Goal: Task Accomplishment & Management: Manage account settings

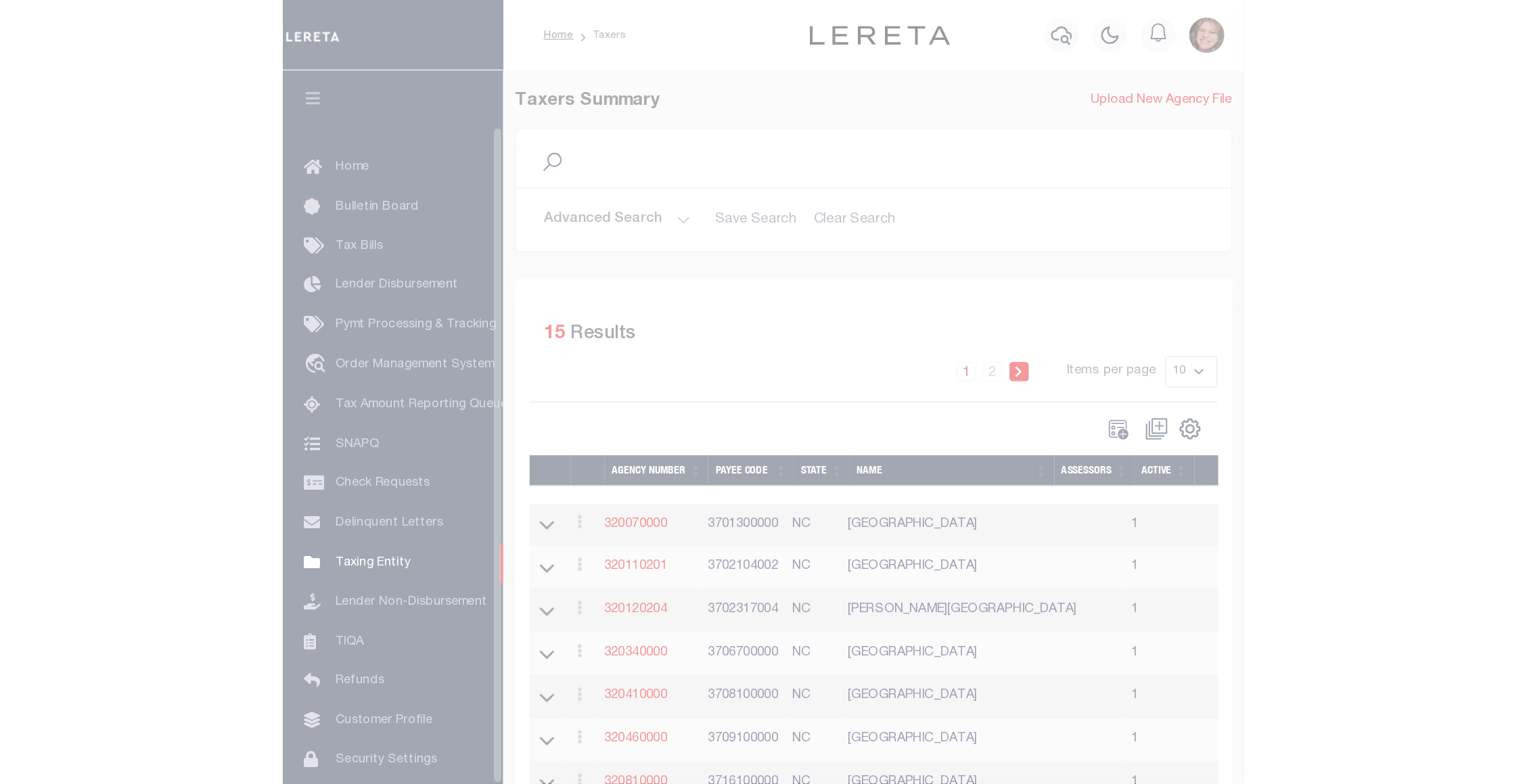
scroll to position [46, 0]
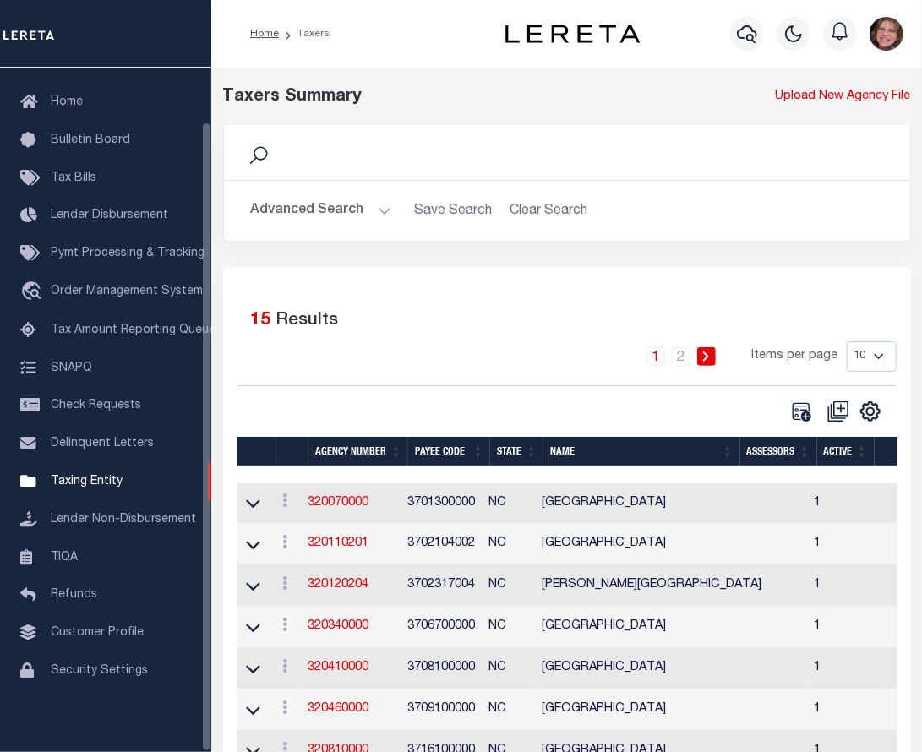
click at [385, 205] on button "Advanced Search" at bounding box center [321, 210] width 140 height 33
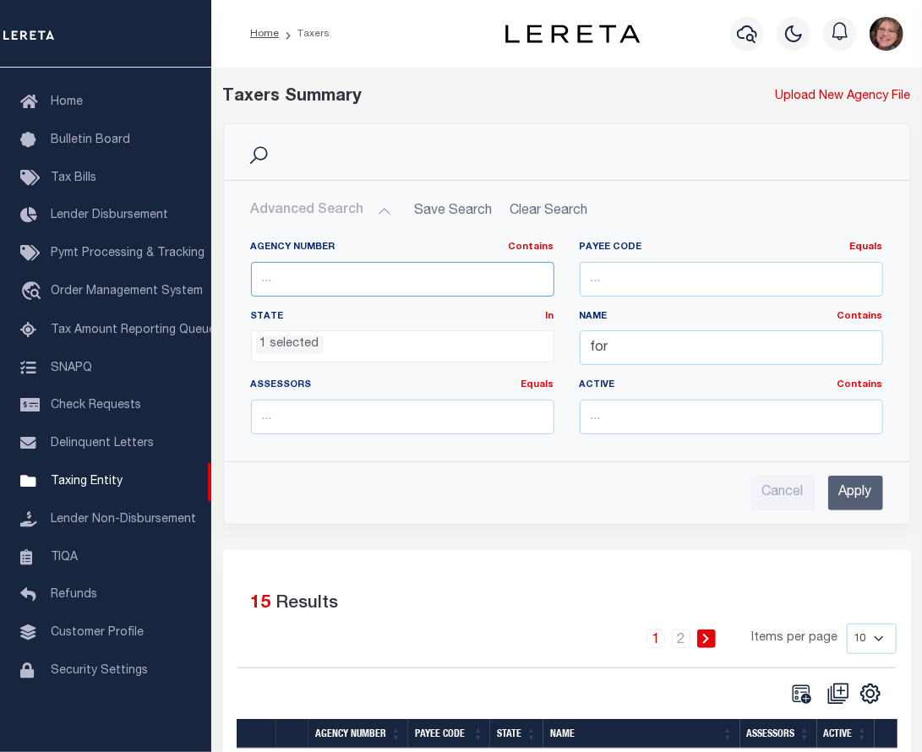
click at [411, 278] on input "text" at bounding box center [402, 279] width 303 height 35
type input "290170201"
click at [840, 483] on input "Apply" at bounding box center [855, 493] width 55 height 35
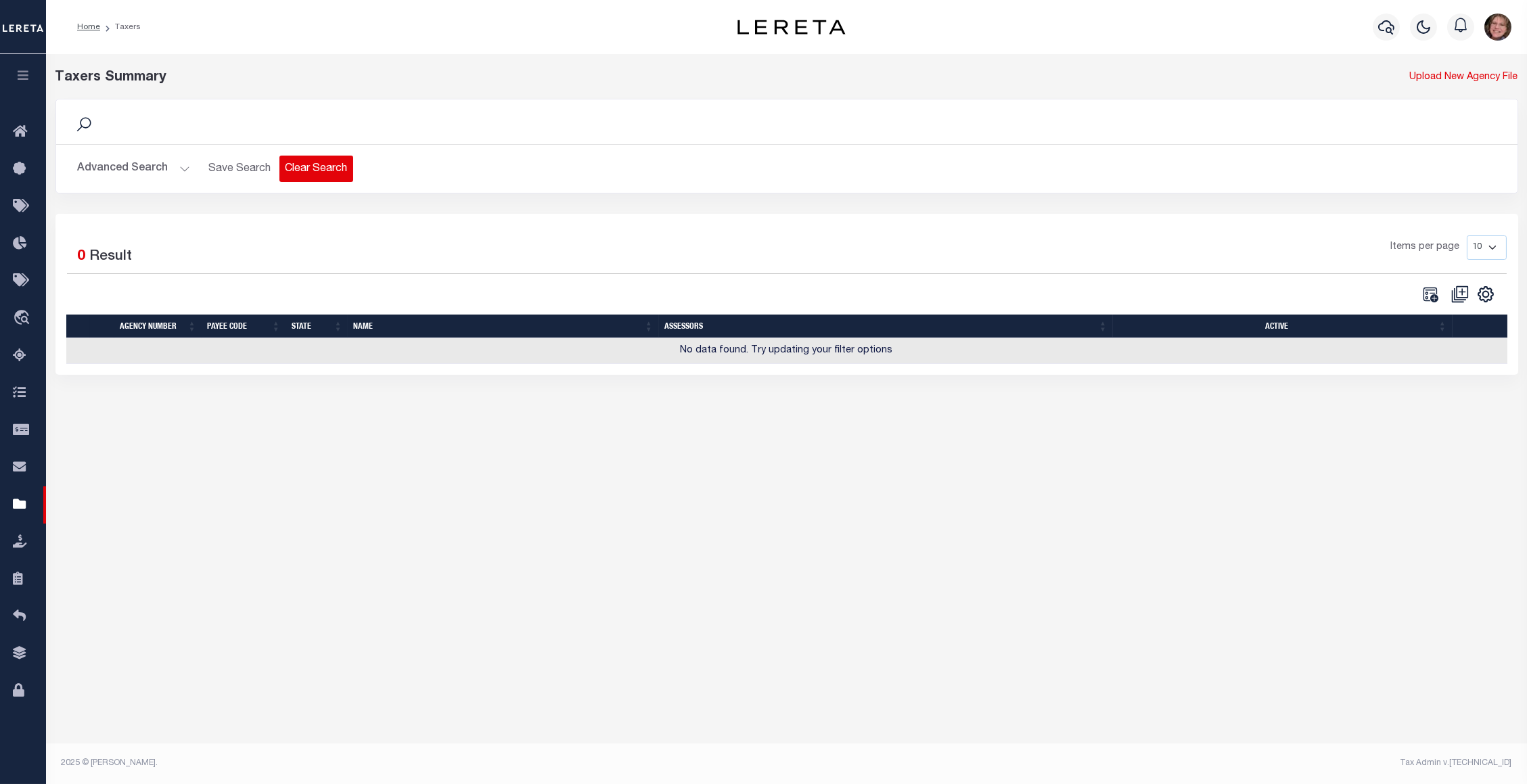
click at [316, 160] on button "Clear Search" at bounding box center [316, 168] width 74 height 26
select select
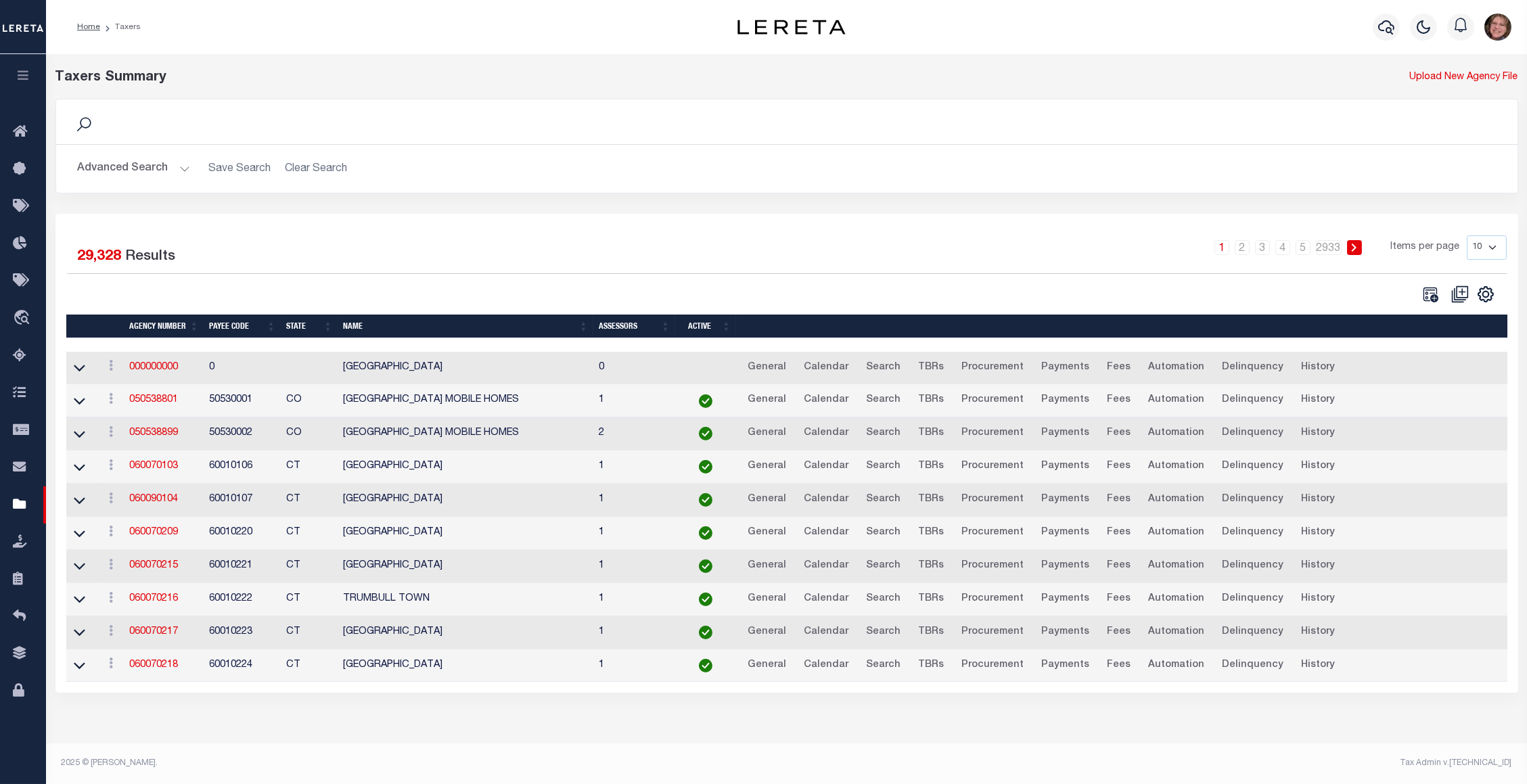
click at [180, 170] on button "Advanced Search" at bounding box center [134, 168] width 112 height 26
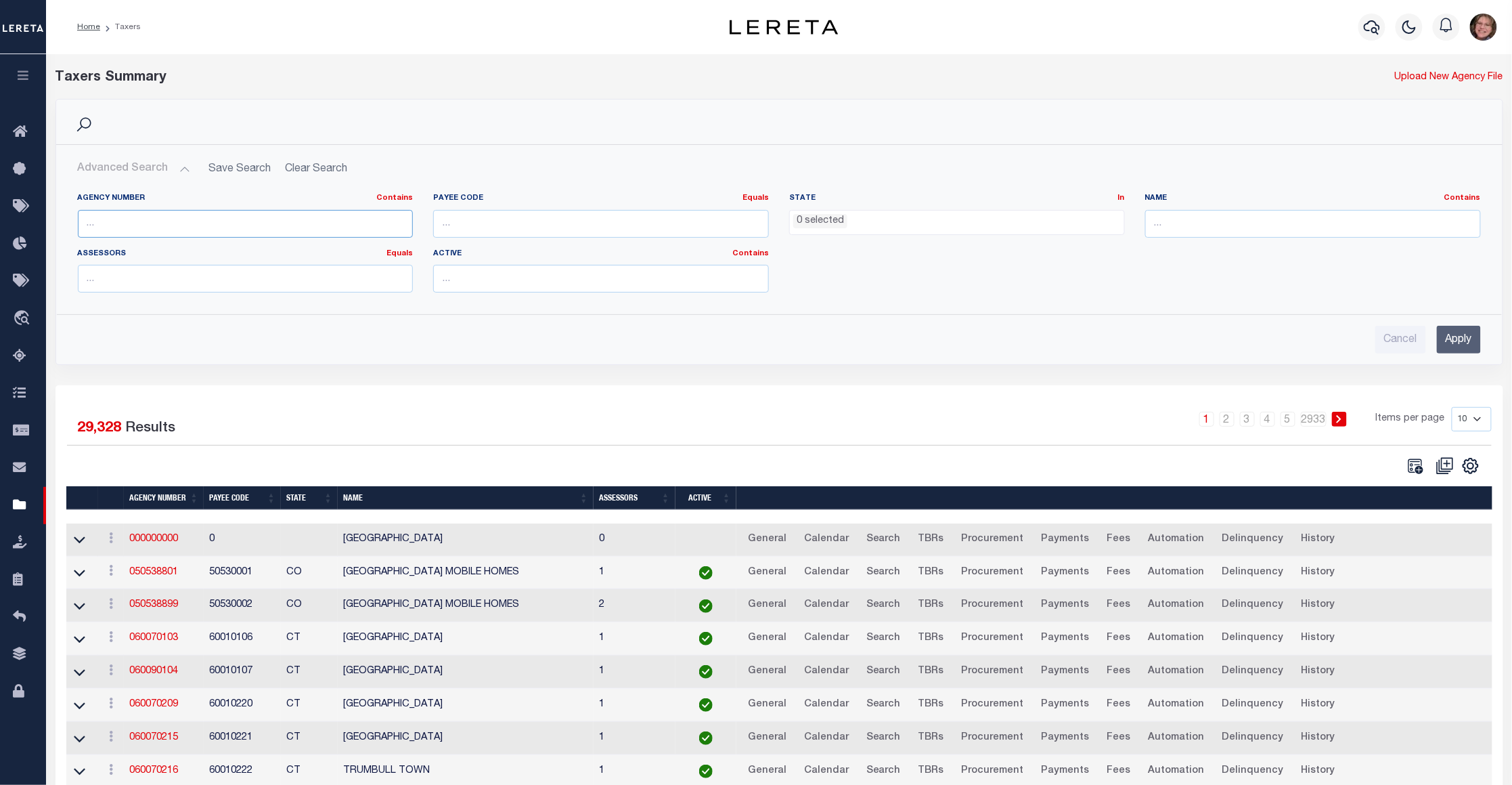
click at [170, 221] on input "text" at bounding box center [245, 223] width 336 height 28
type input "290170201"
click at [753, 341] on input "Apply" at bounding box center [1458, 340] width 44 height 28
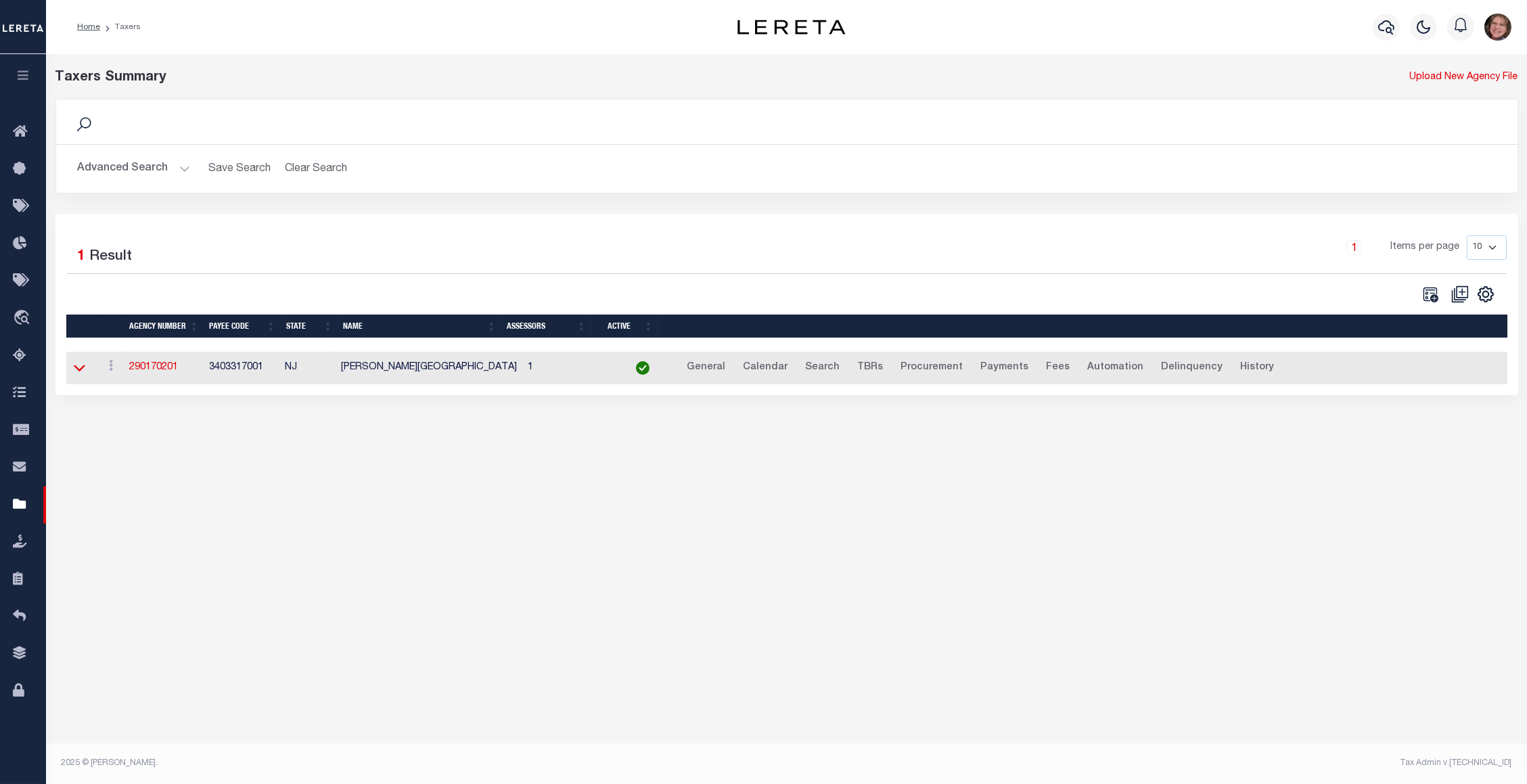
click at [81, 373] on icon at bounding box center [79, 368] width 11 height 14
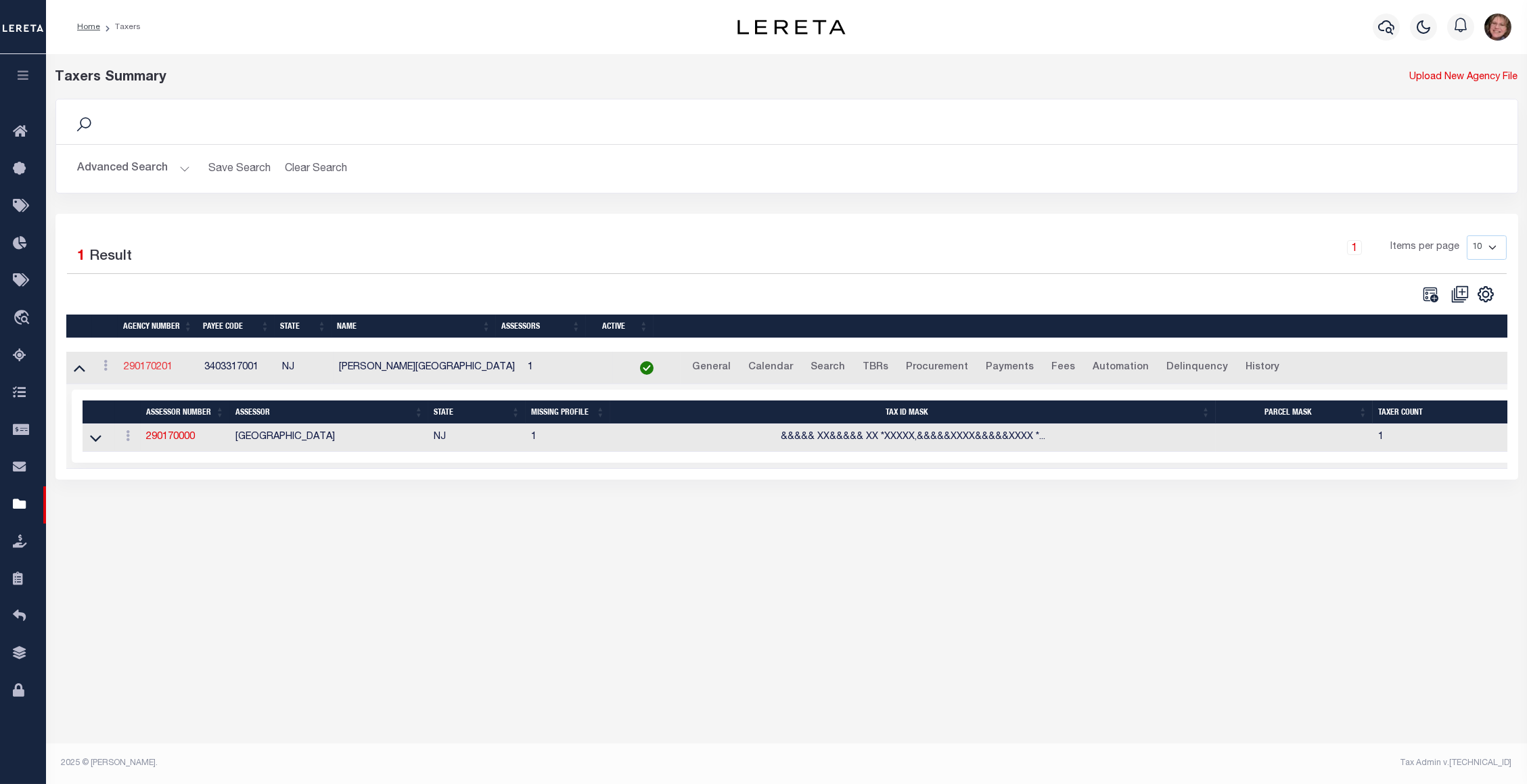
click at [155, 372] on link "290170201" at bounding box center [148, 367] width 49 height 10
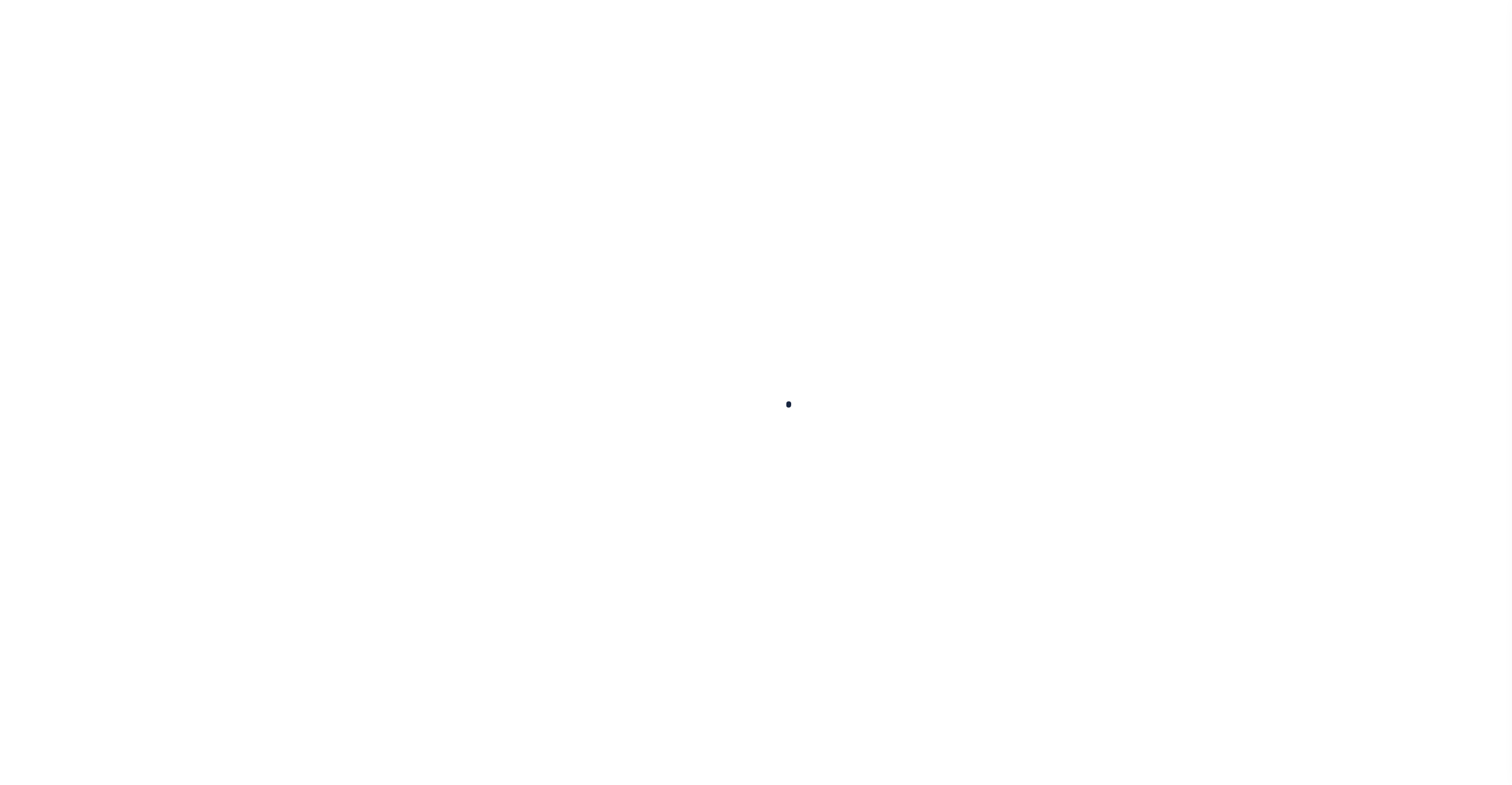
select select
checkbox input "false"
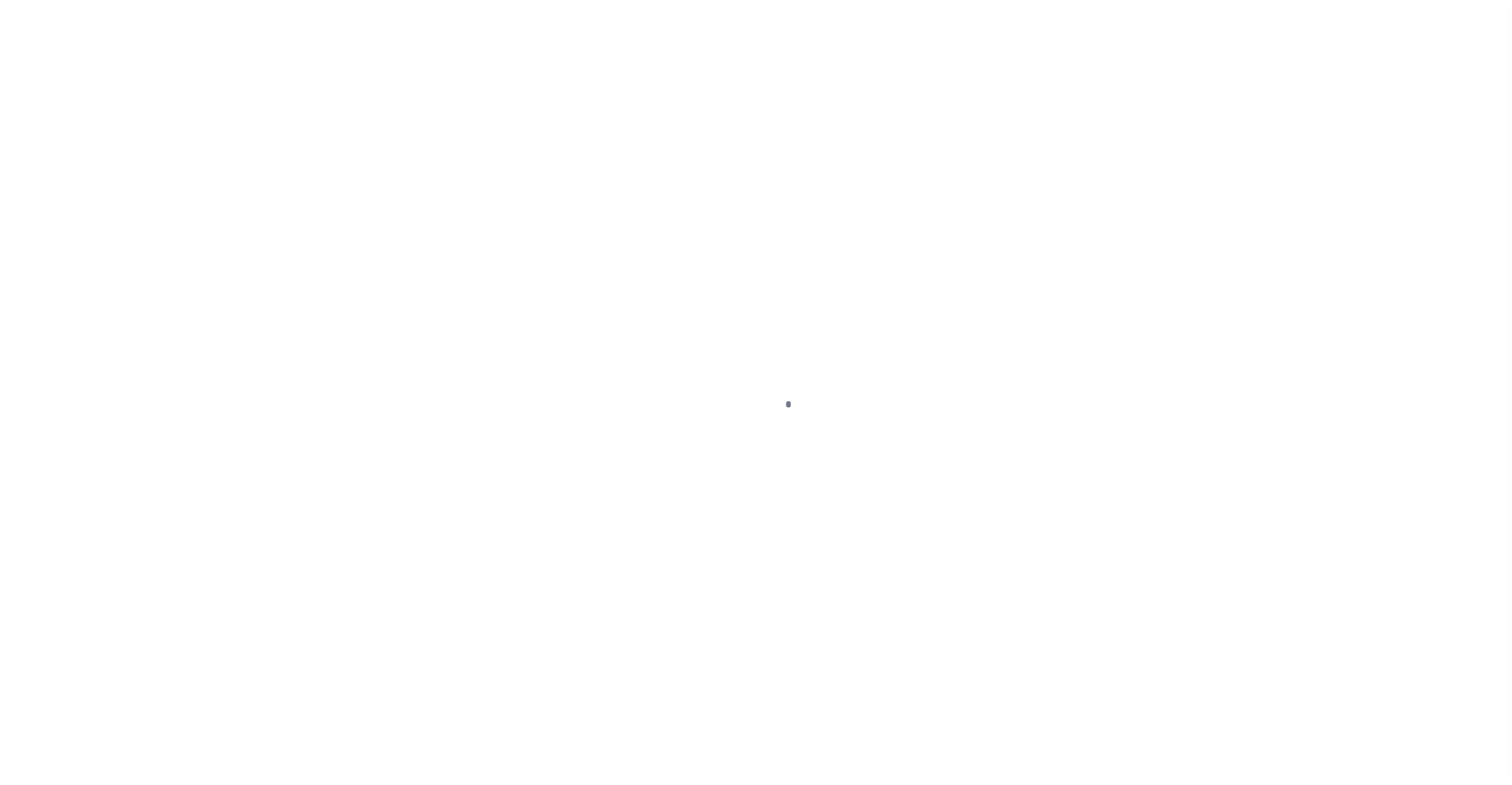
checkbox input "false"
type input "3403317001"
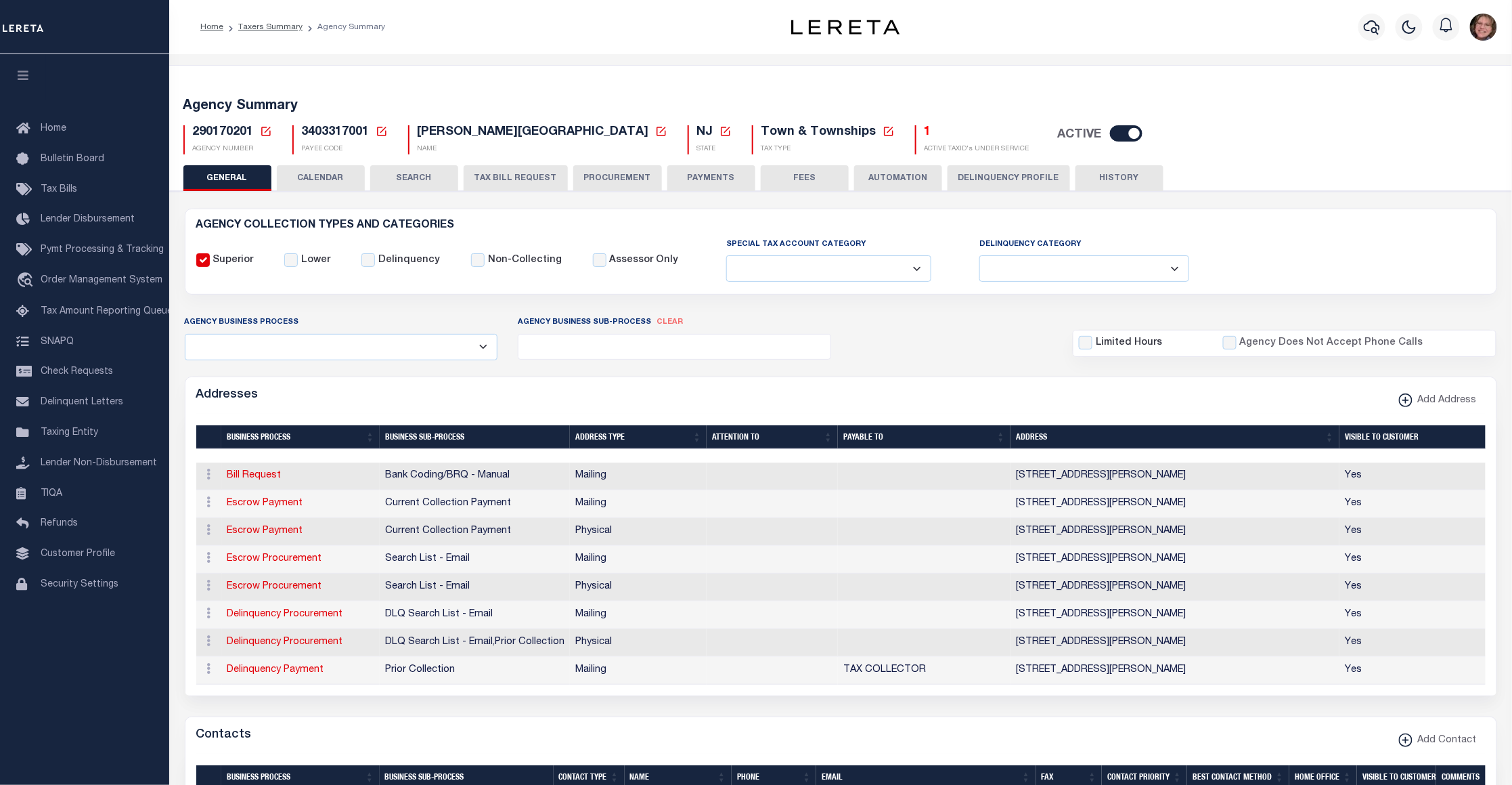
click at [328, 182] on button "CALENDAR" at bounding box center [321, 178] width 88 height 26
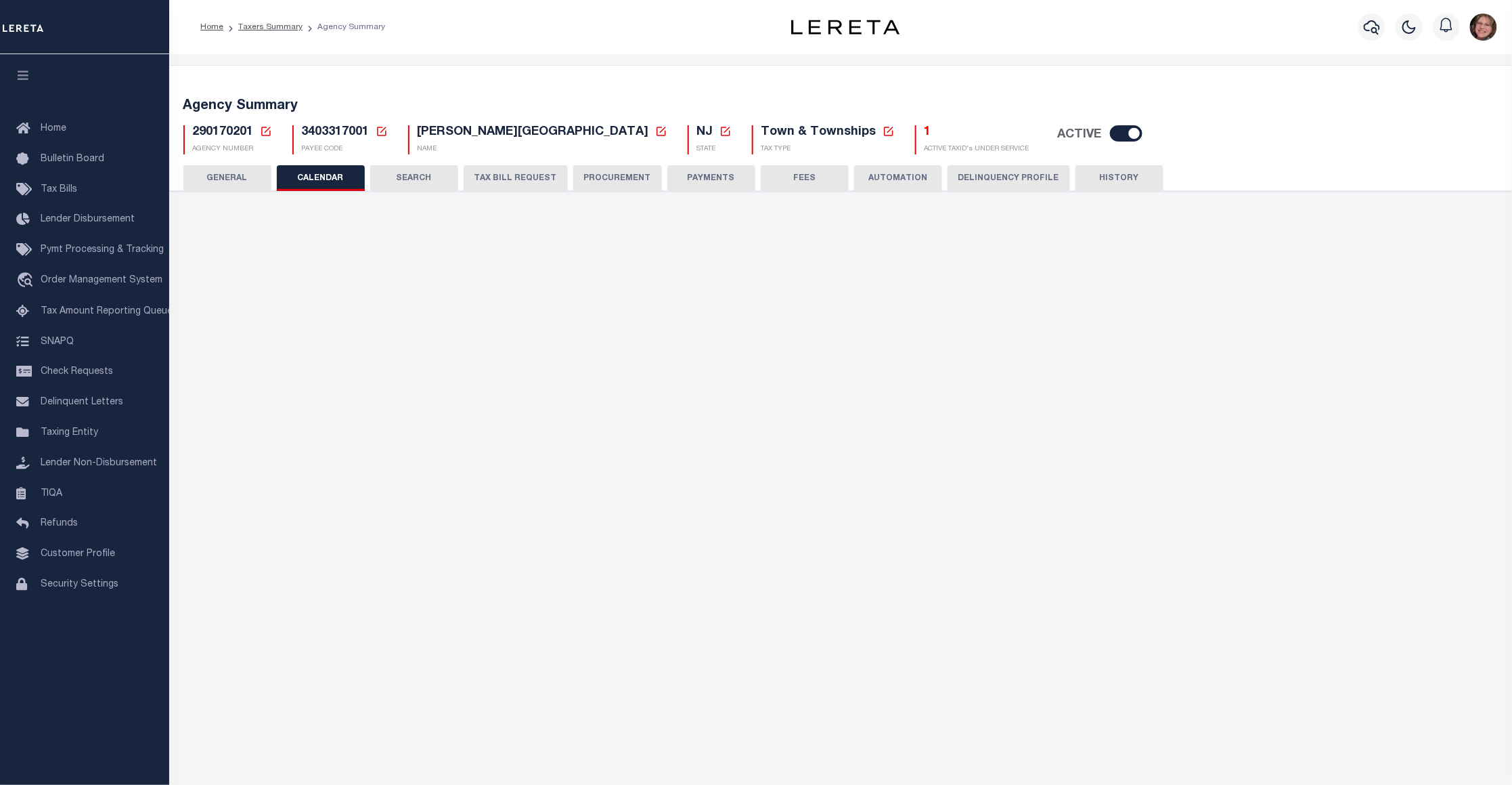
checkbox input "false"
type input "1"
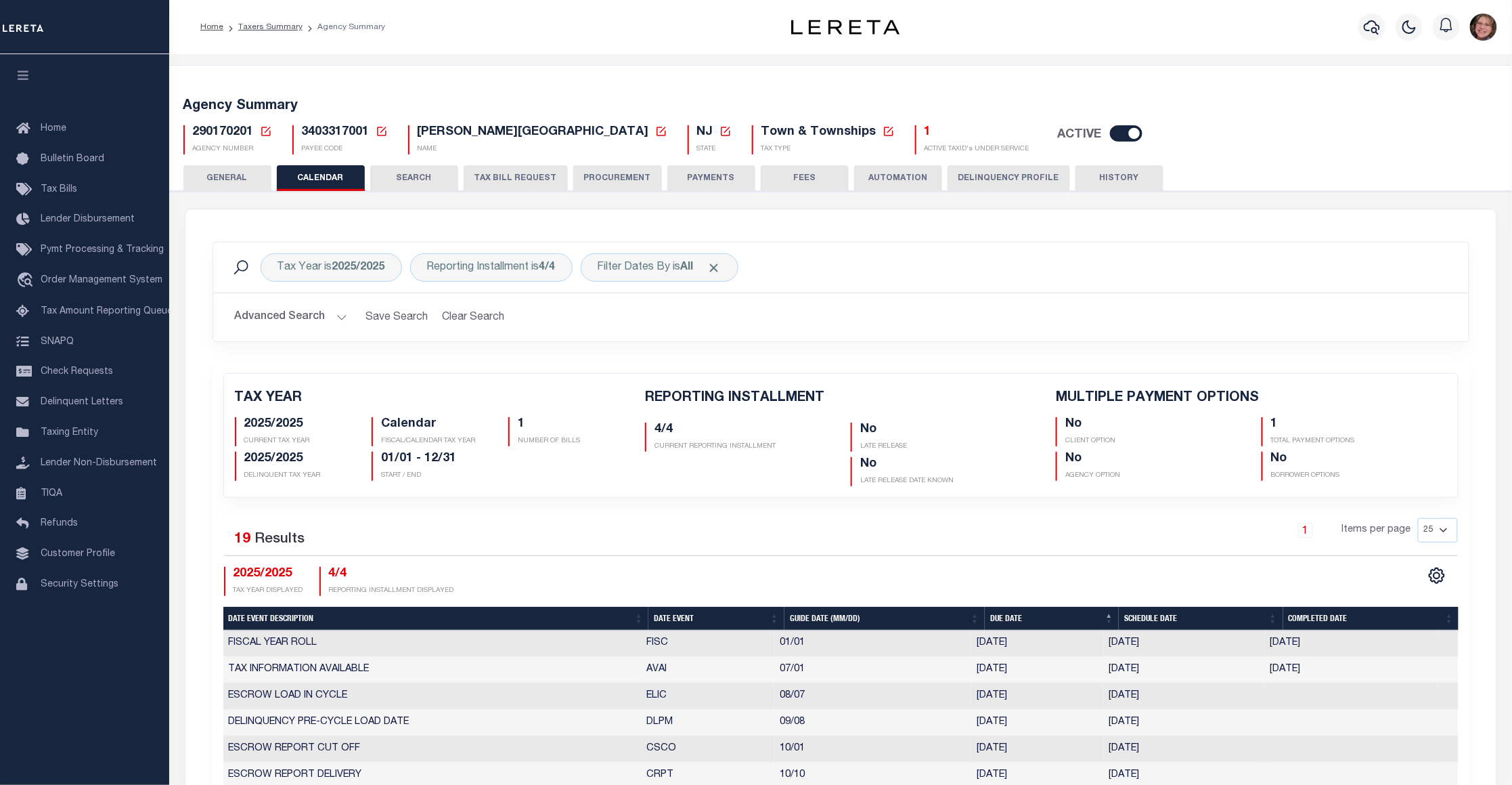
click at [412, 175] on button "SEARCH" at bounding box center [414, 178] width 88 height 26
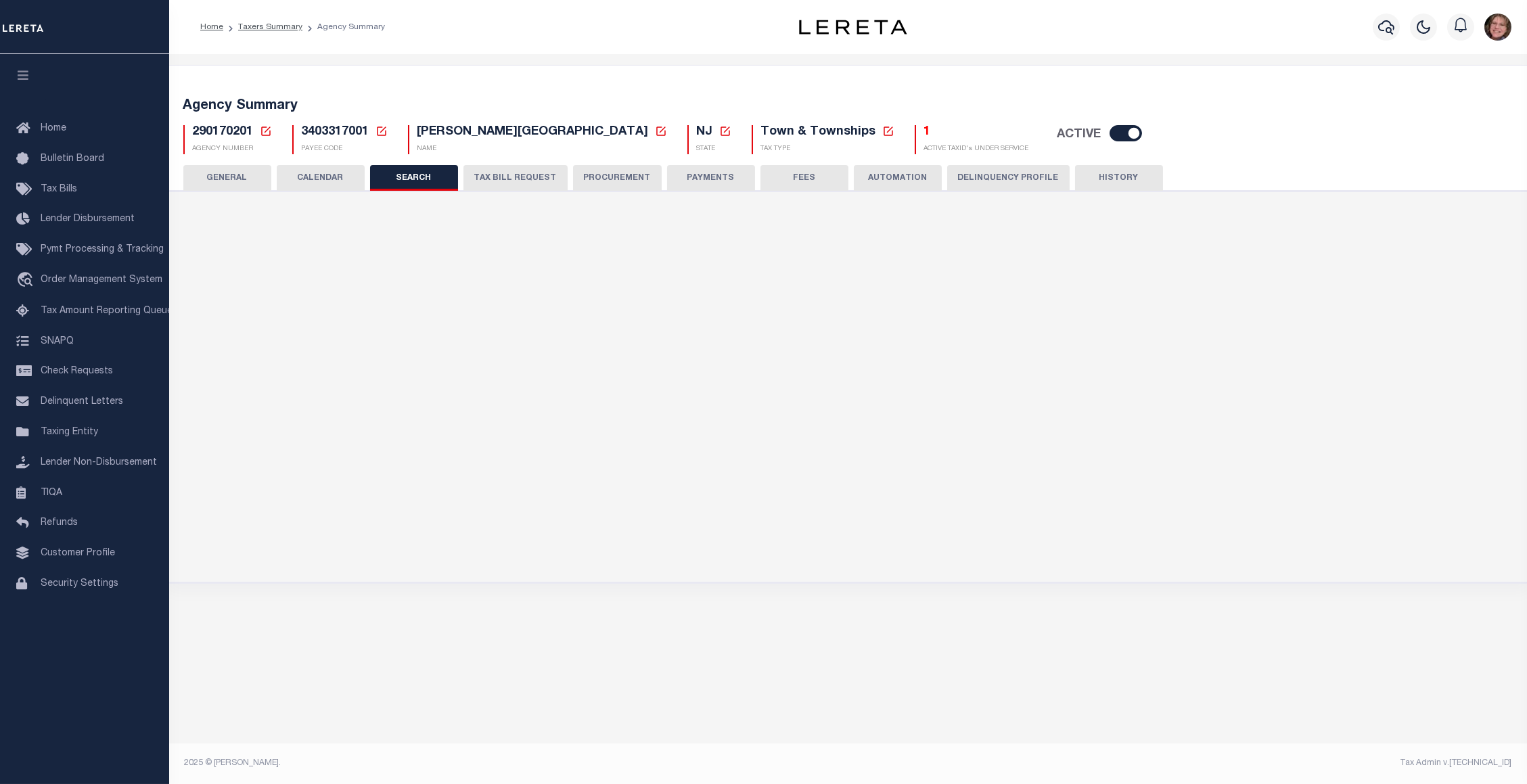
checkbox input "false"
type input "15000"
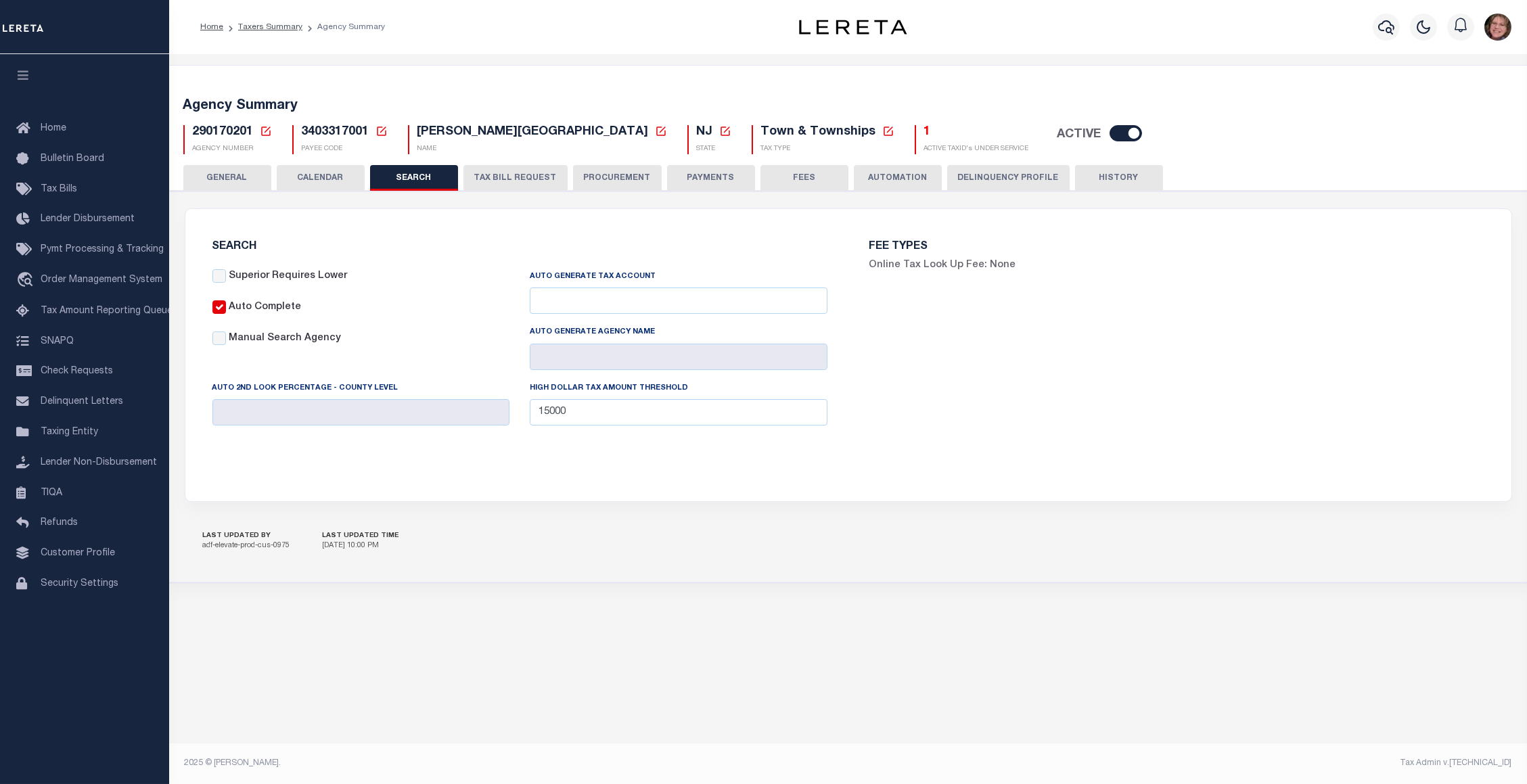
click at [529, 182] on button "TAX BILL REQUEST" at bounding box center [515, 178] width 104 height 26
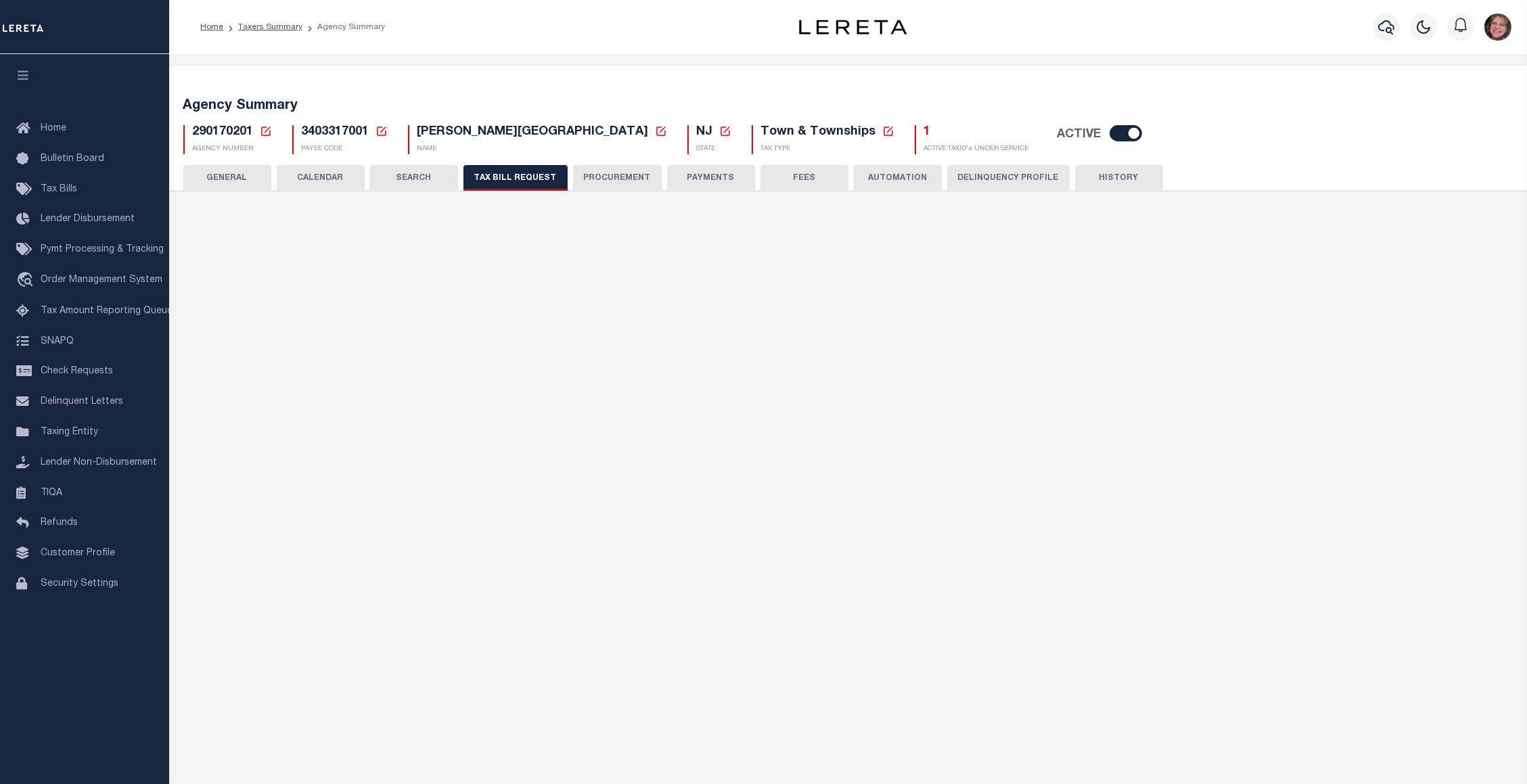
select select "27"
checkbox input "false"
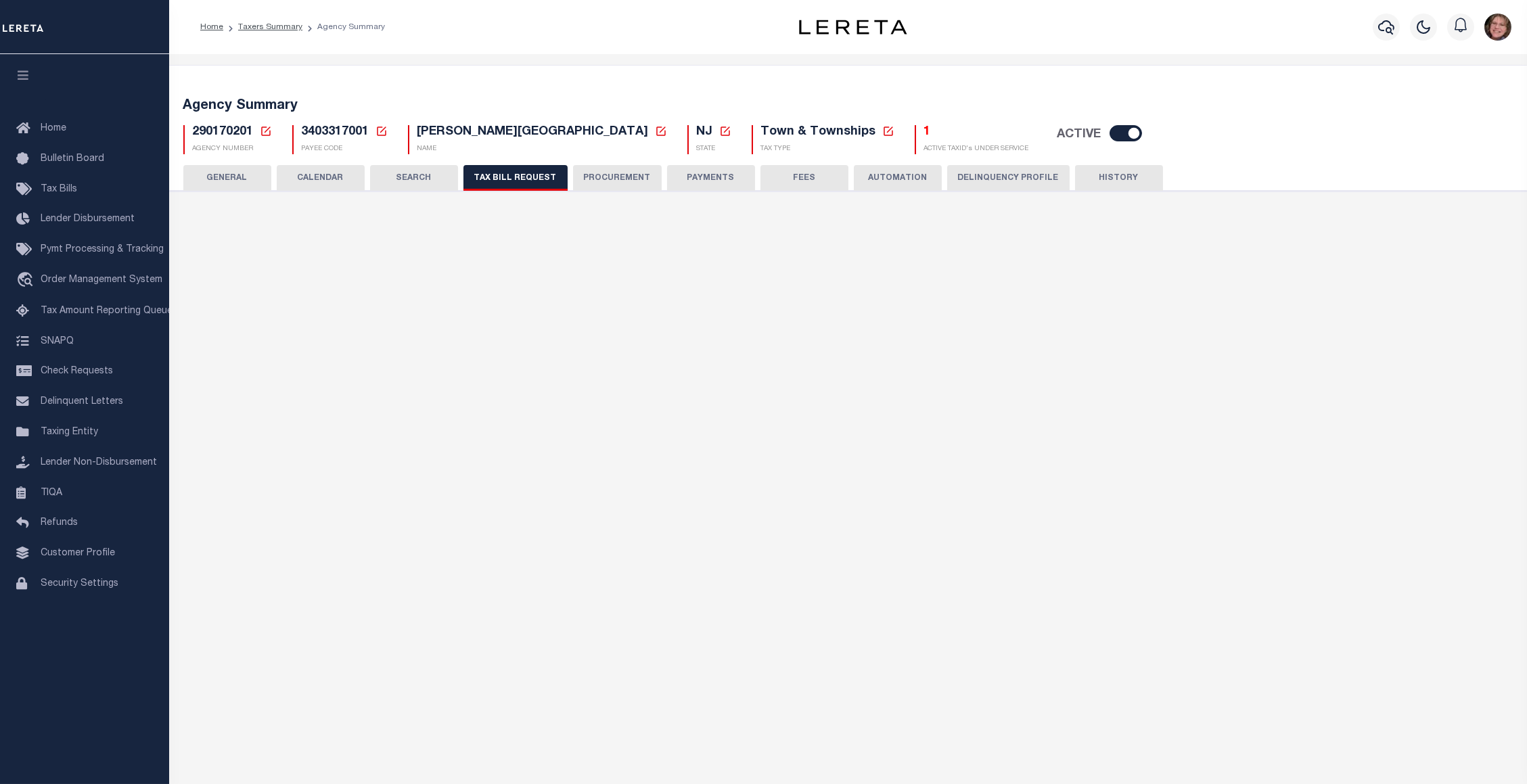
select select "23"
select select "true"
select select "13"
type input "00597"
select select
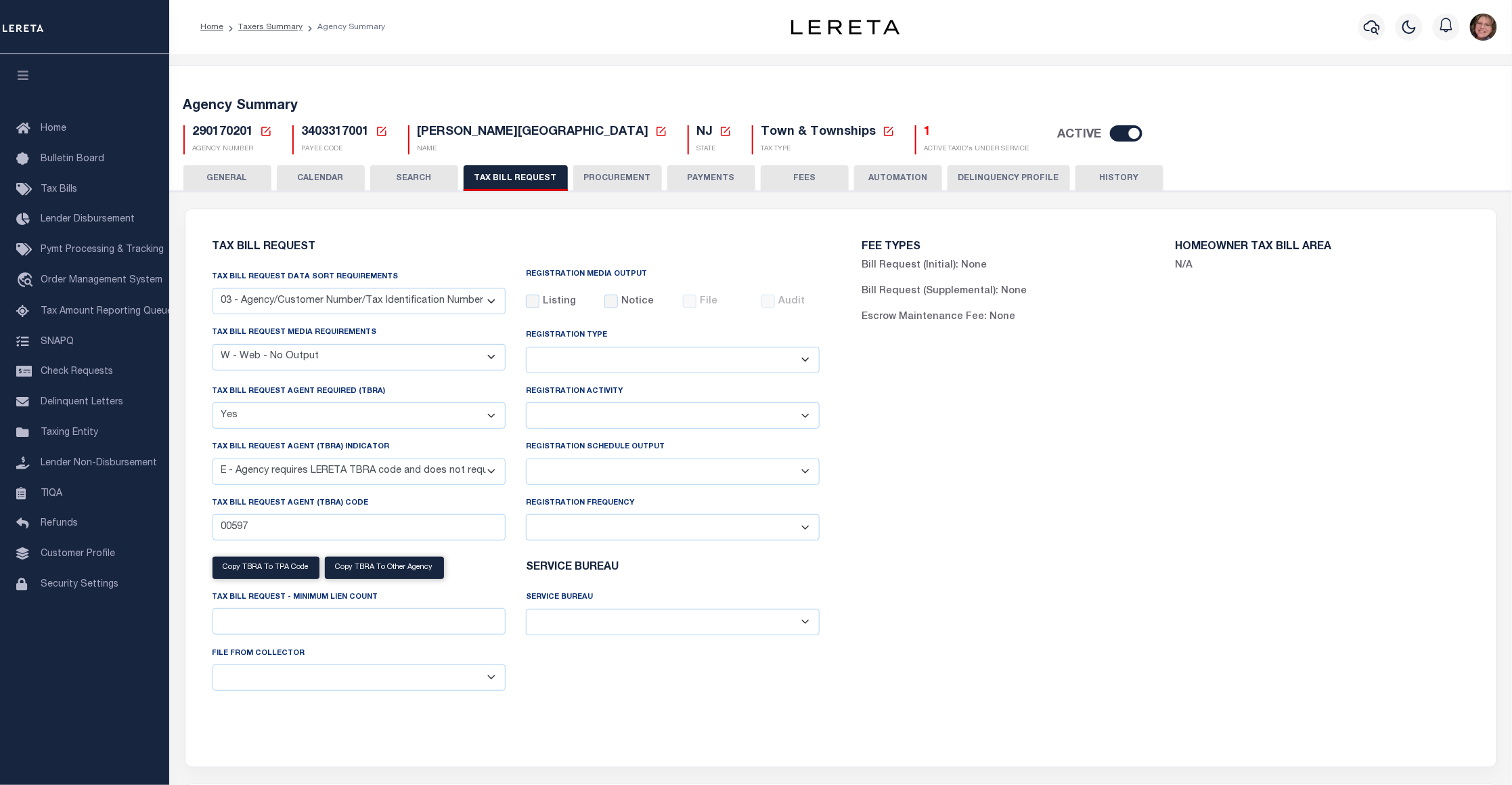
click at [619, 171] on button "PROCUREMENT" at bounding box center [617, 178] width 89 height 26
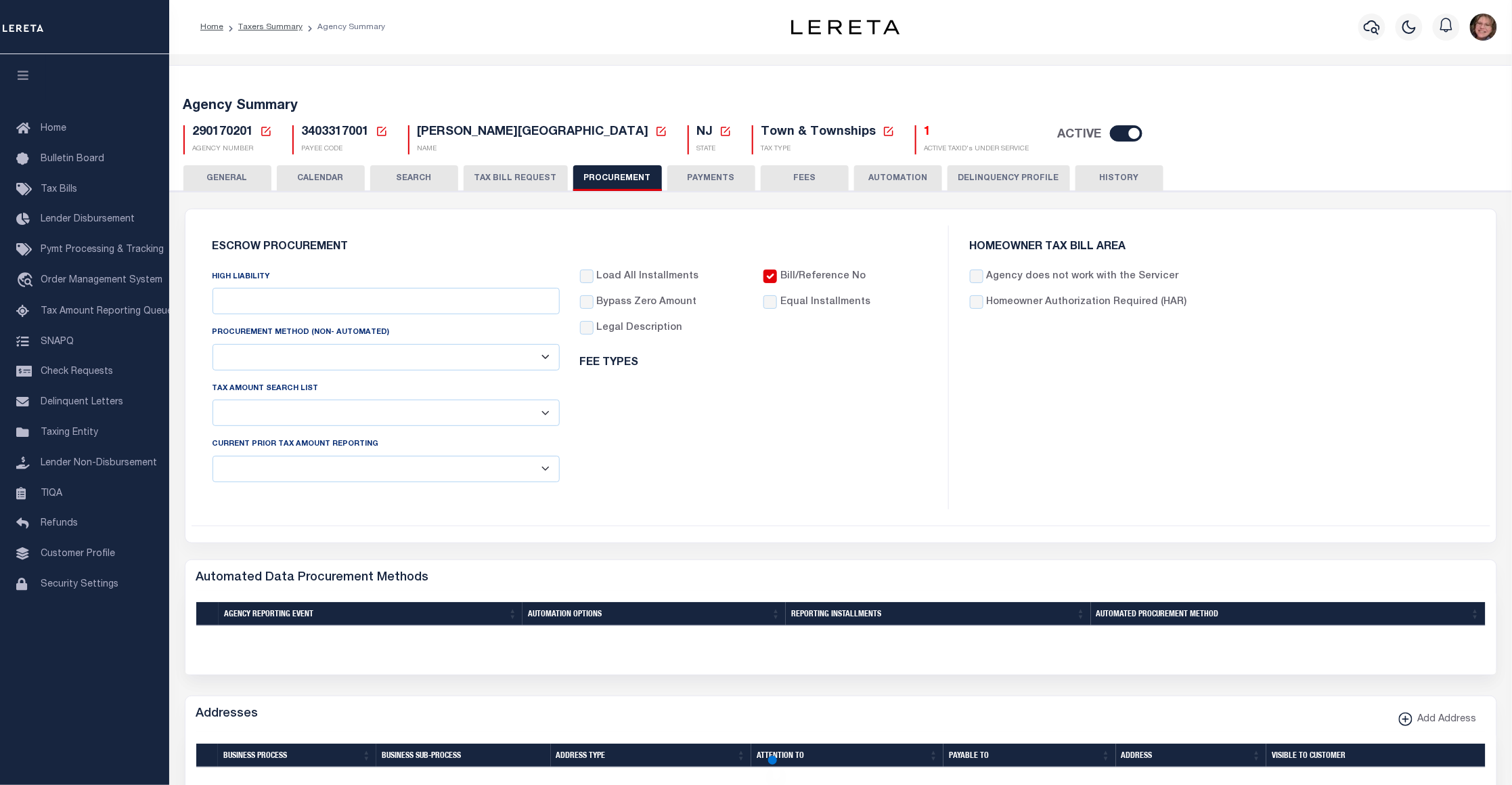
type input "$15,000"
select select "1"
select select "4"
checkbox input "true"
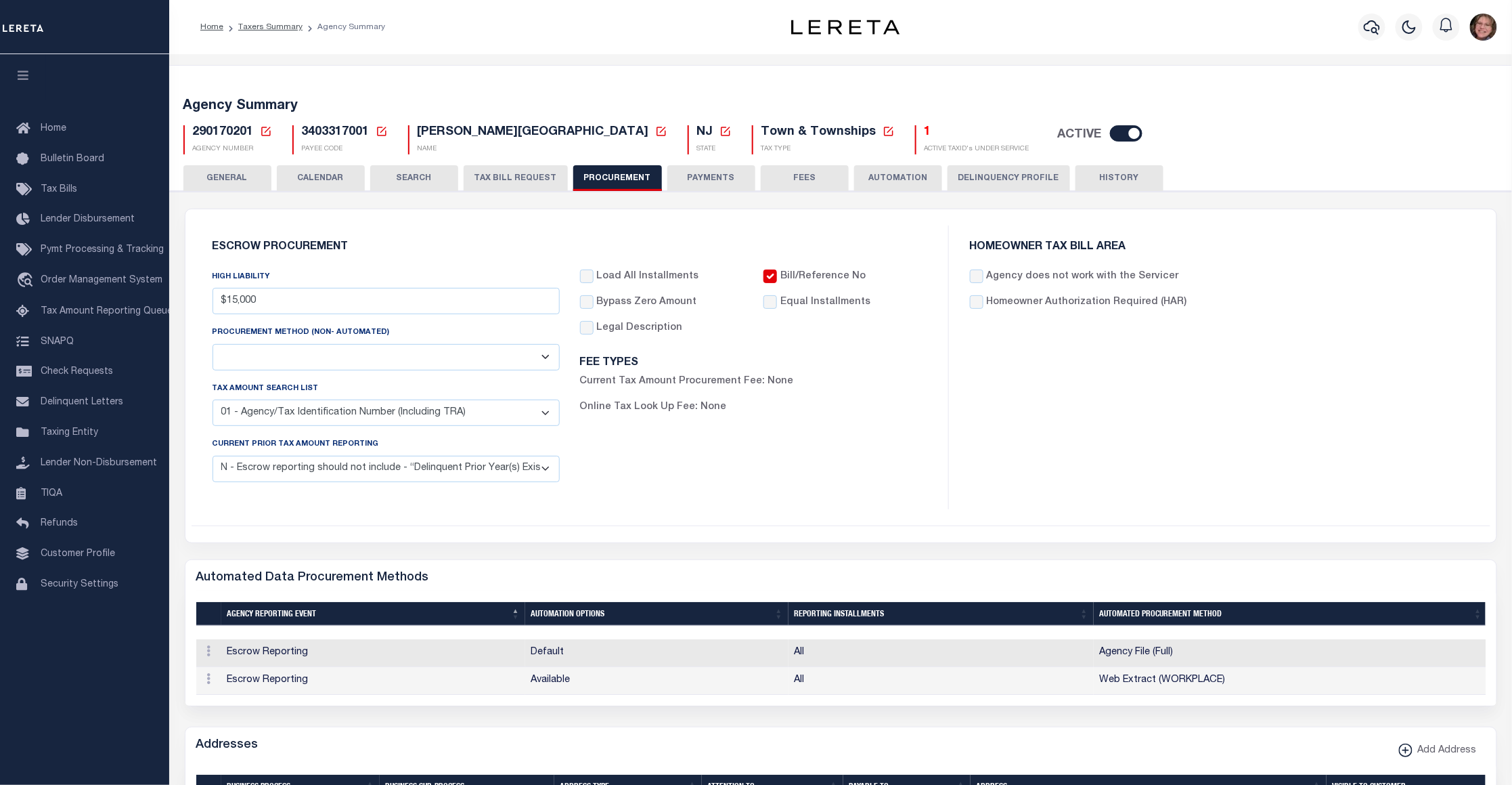
click at [713, 180] on button "PAYMENTS" at bounding box center [711, 178] width 88 height 26
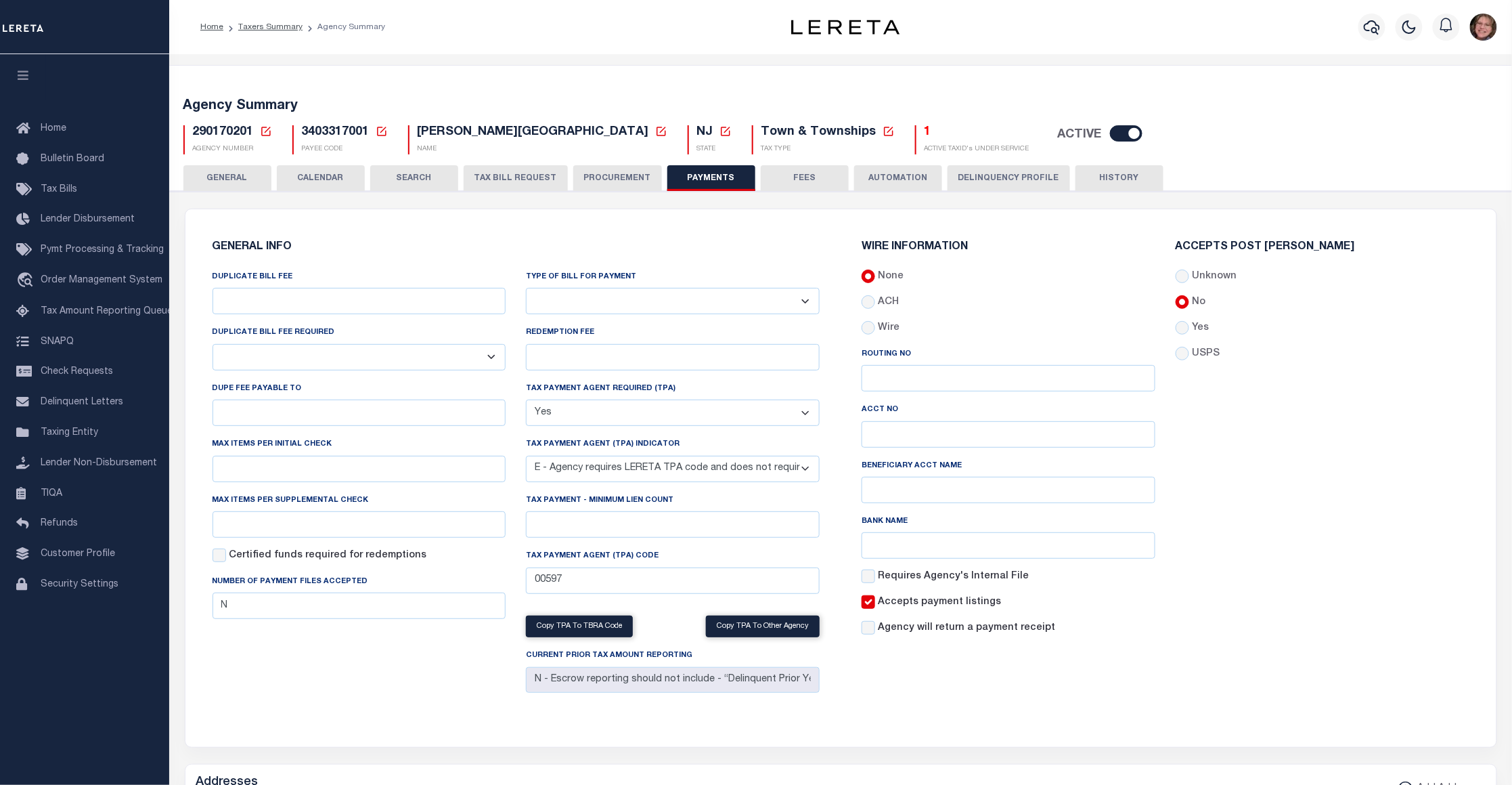
click at [799, 179] on button "FEES" at bounding box center [805, 178] width 88 height 26
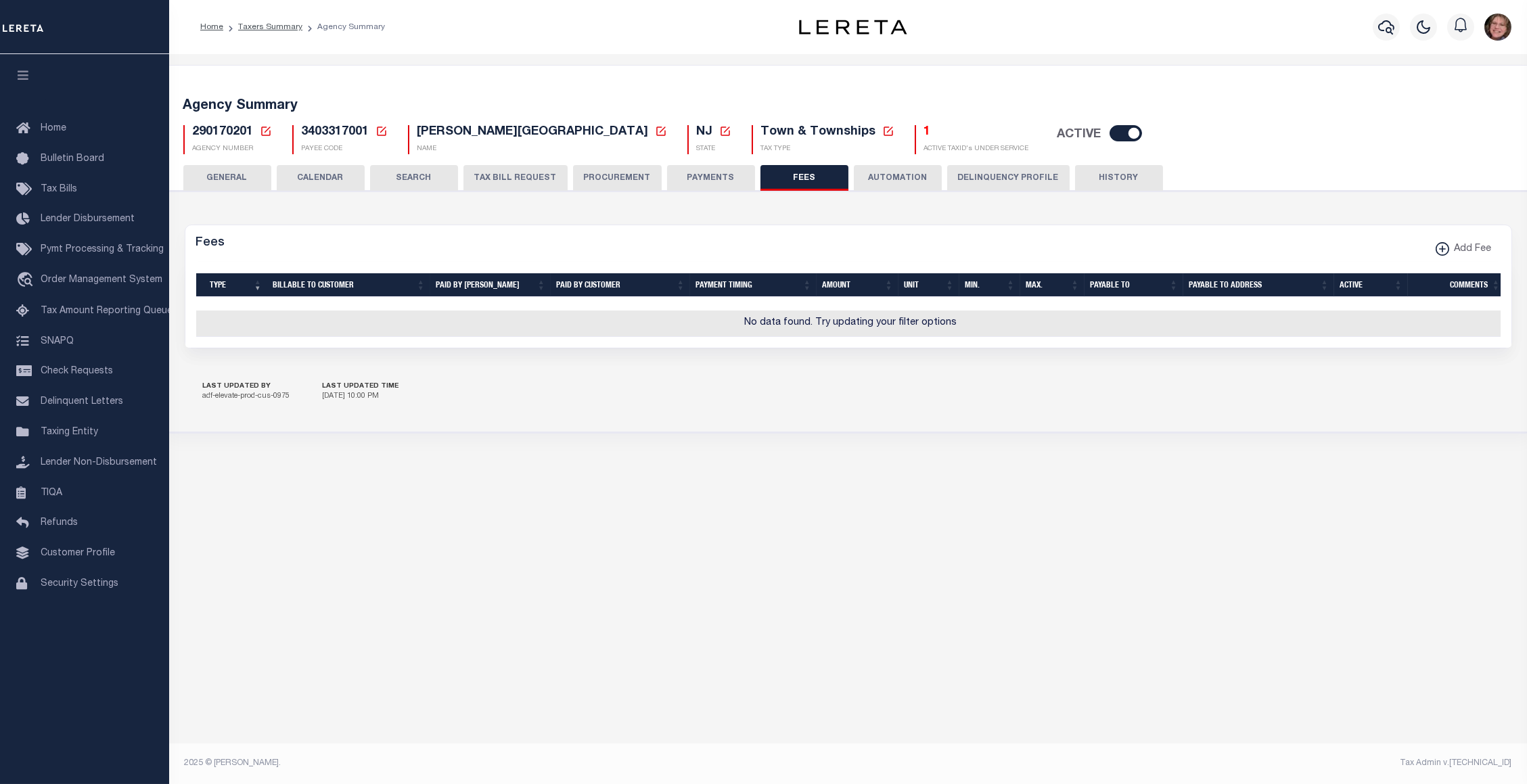
click at [875, 178] on button "AUTOMATION" at bounding box center [898, 178] width 88 height 26
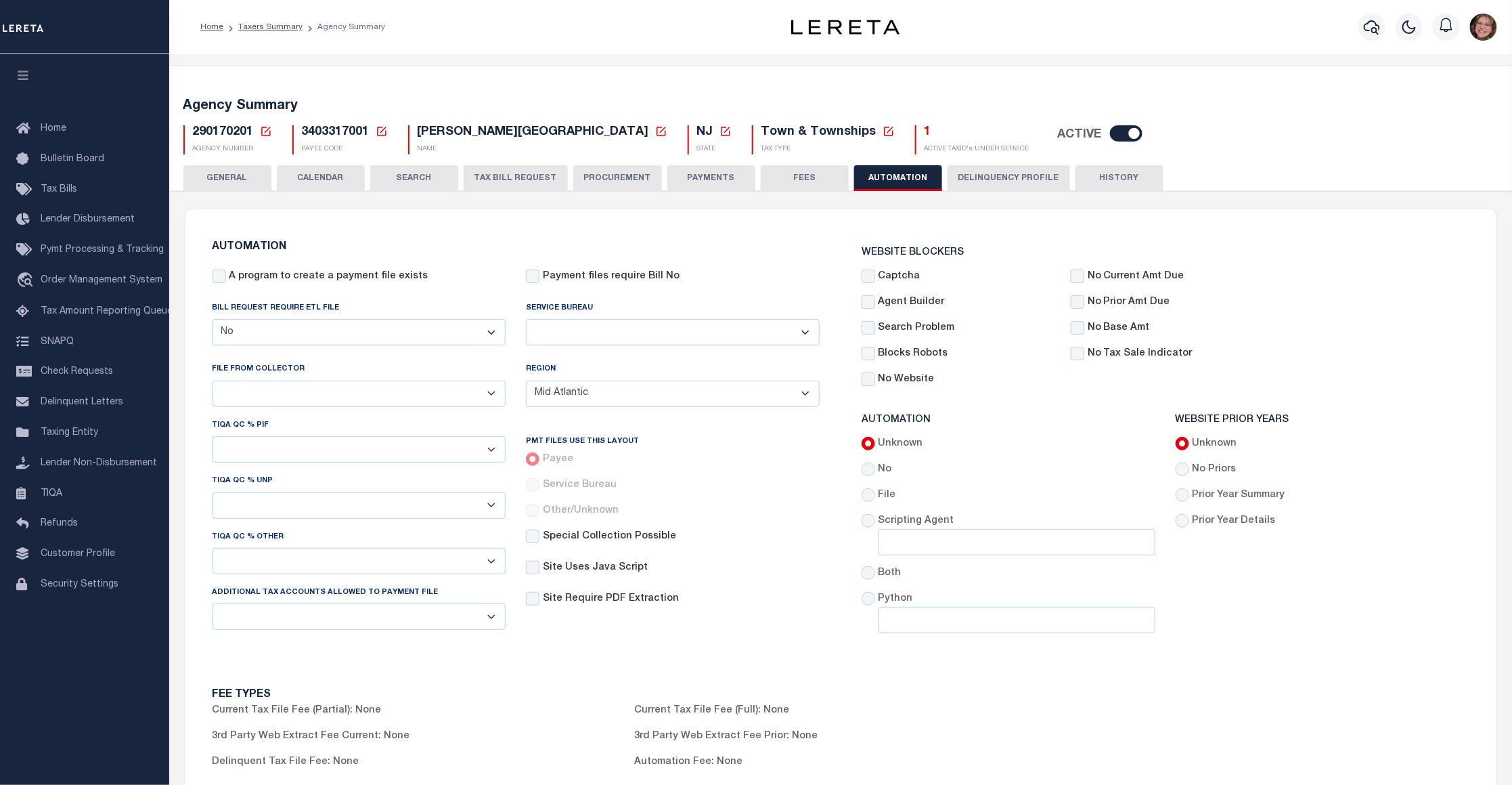
click at [986, 177] on button "Delinquency Profile" at bounding box center [1008, 178] width 123 height 26
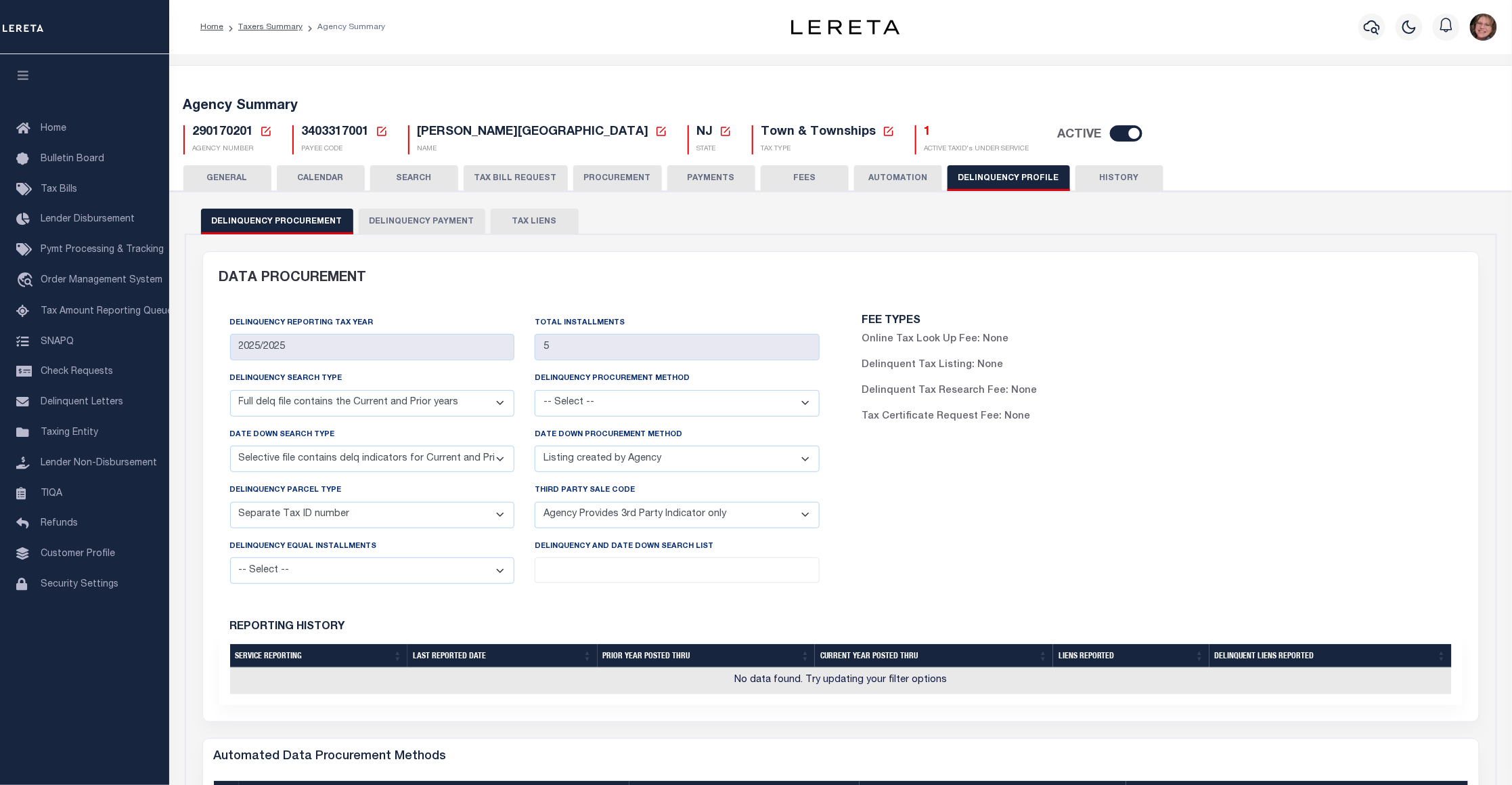
click at [1094, 177] on button "HISTORY" at bounding box center [1120, 178] width 88 height 26
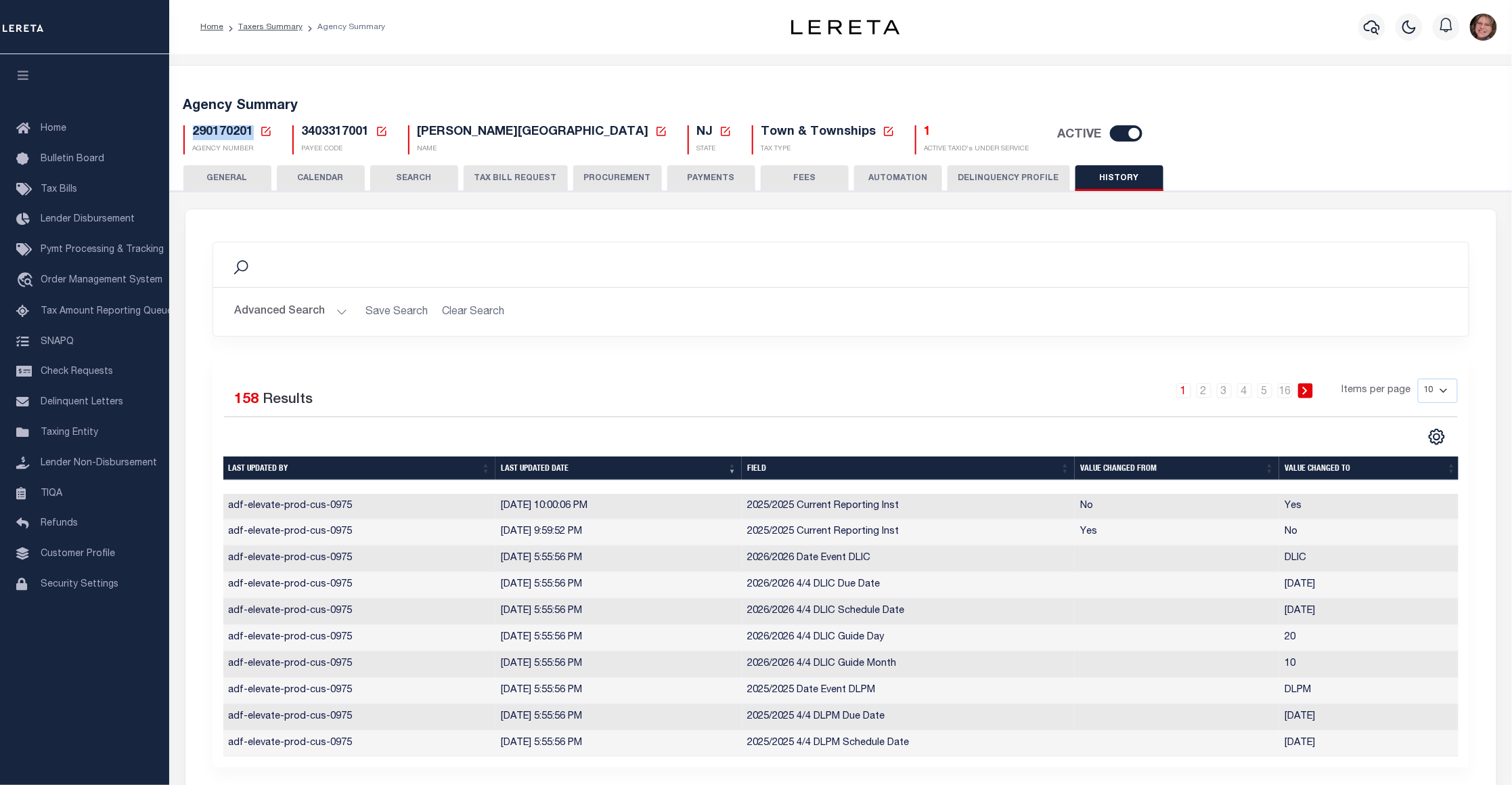
drag, startPoint x: 191, startPoint y: 135, endPoint x: 252, endPoint y: 135, distance: 61.0
click at [252, 135] on span "290170201" at bounding box center [223, 131] width 61 height 12
copy span "290170201"
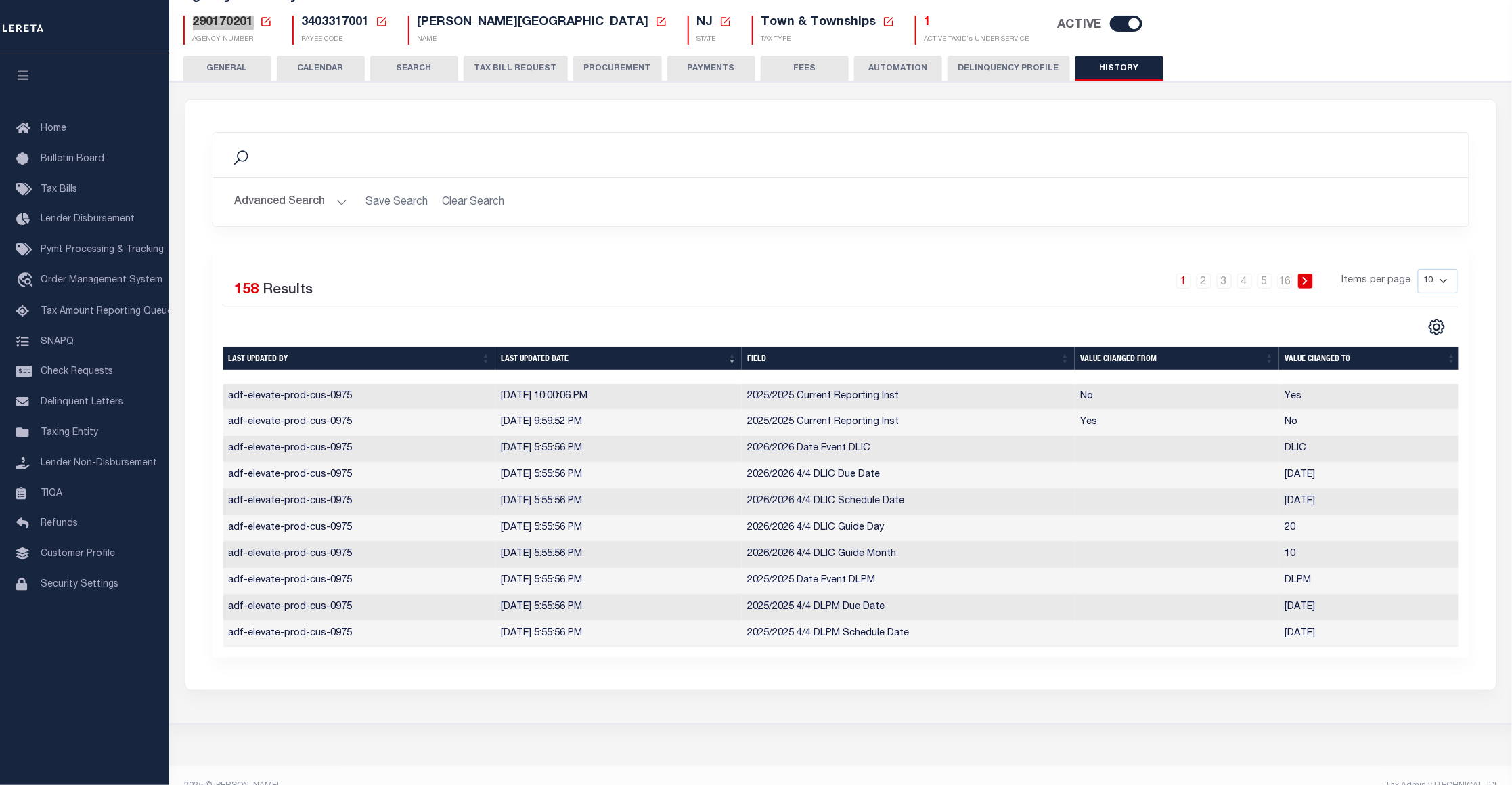
scroll to position [140, 0]
